Goal: Check status: Check status

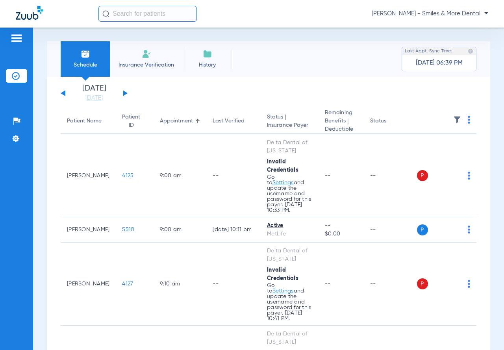
click at [123, 93] on button at bounding box center [125, 93] width 5 height 6
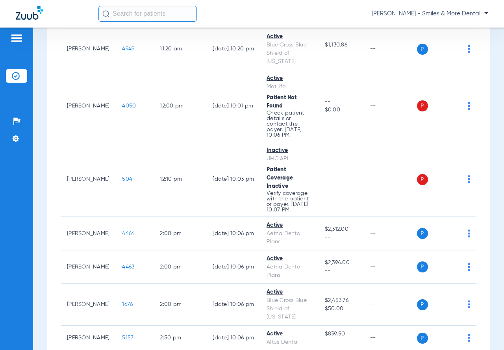
scroll to position [35, 0]
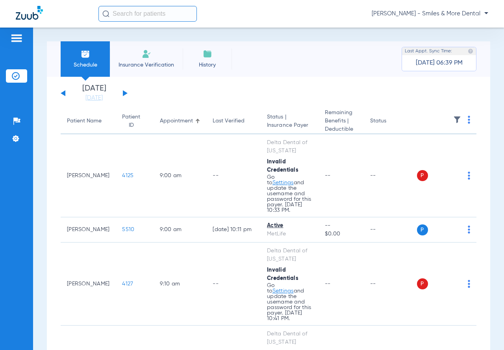
click at [124, 95] on button at bounding box center [125, 93] width 5 height 6
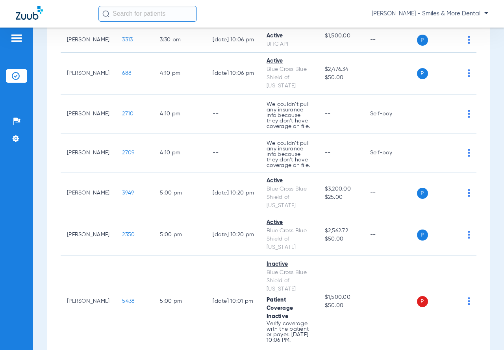
scroll to position [980, 0]
